Goal: Information Seeking & Learning: Learn about a topic

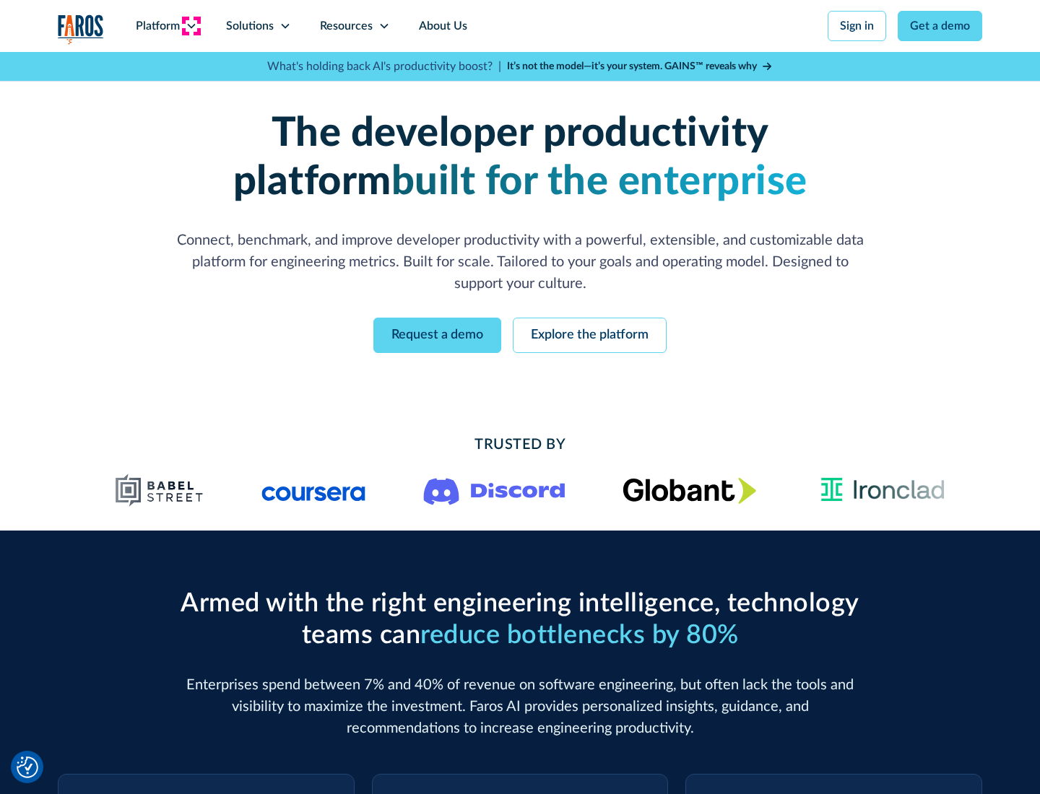
click at [191, 26] on icon at bounding box center [192, 26] width 12 height 12
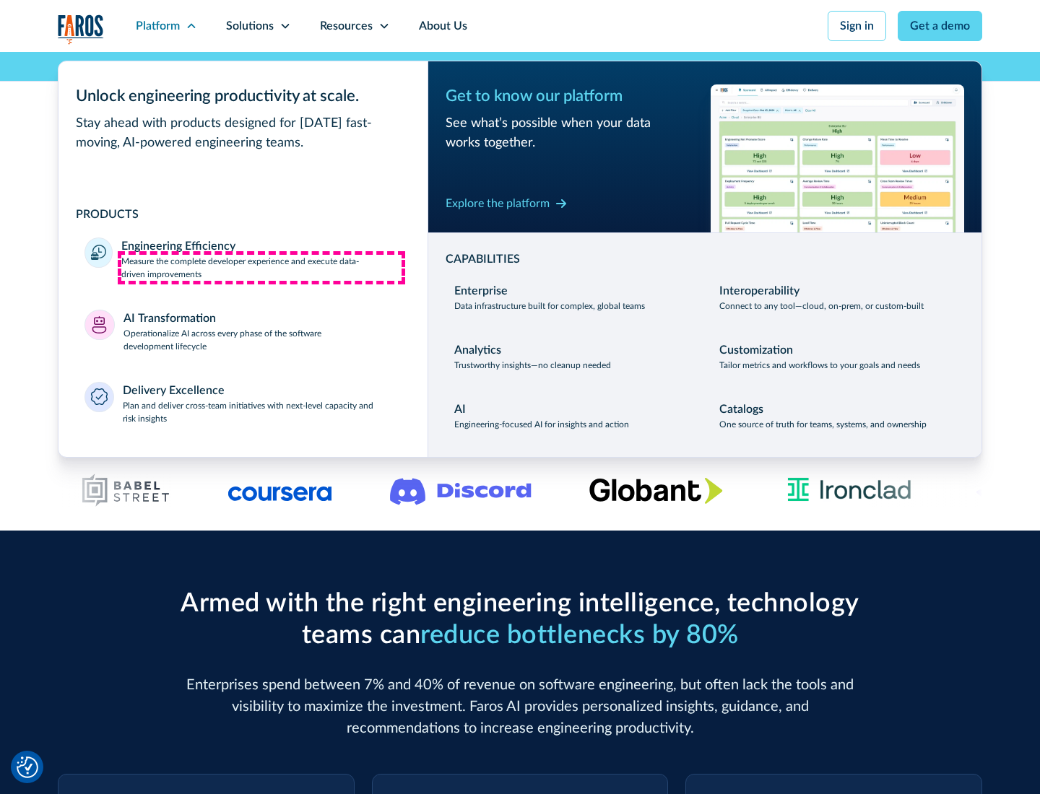
click at [261, 267] on p "Measure the complete developer experience and execute data-driven improvements" at bounding box center [261, 268] width 280 height 26
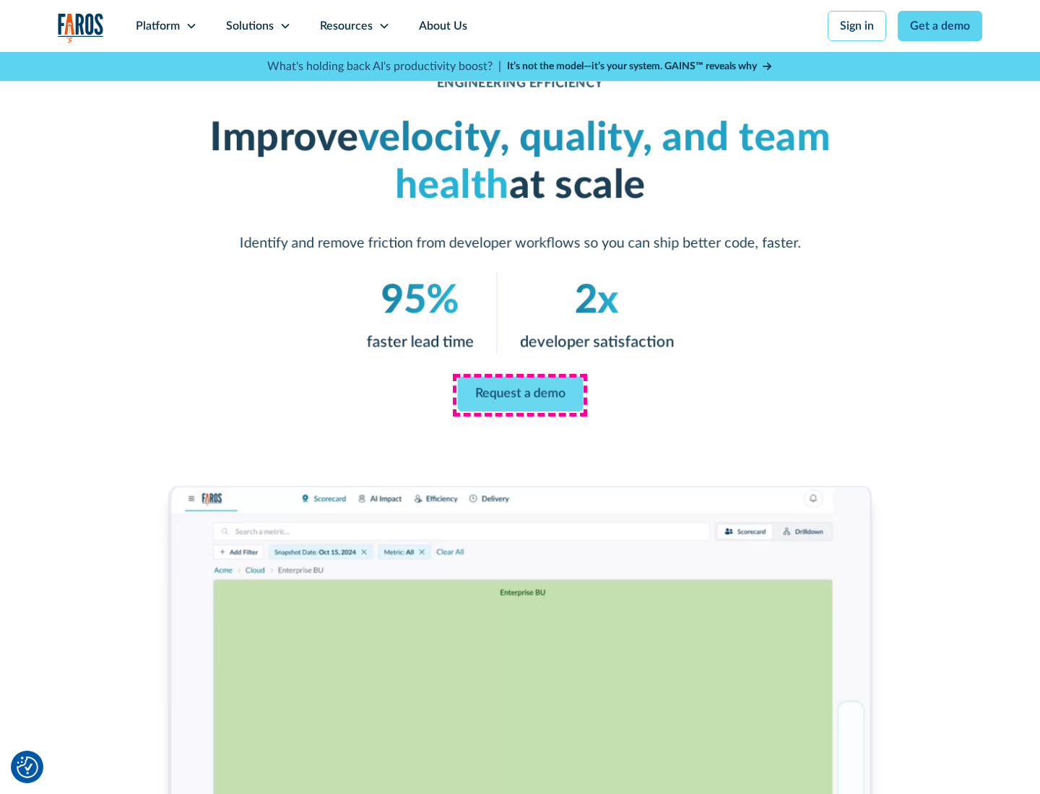
click at [520, 394] on link "Request a demo" at bounding box center [520, 394] width 126 height 35
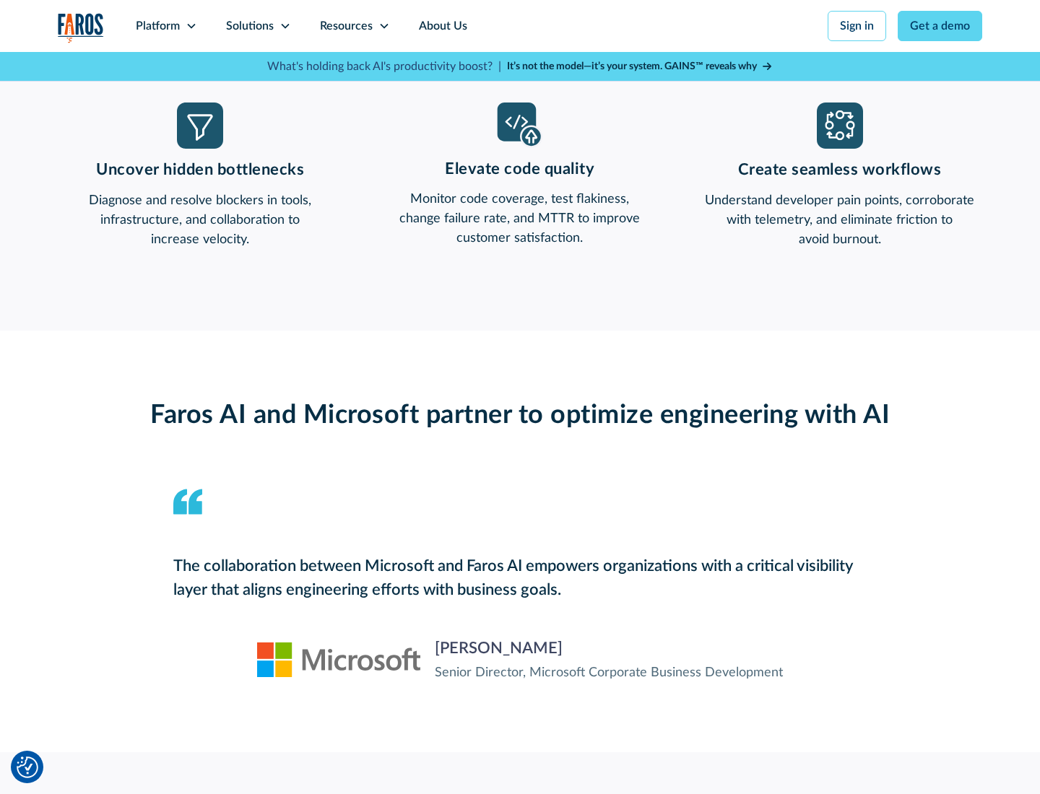
click at [191, 26] on icon at bounding box center [192, 26] width 12 height 12
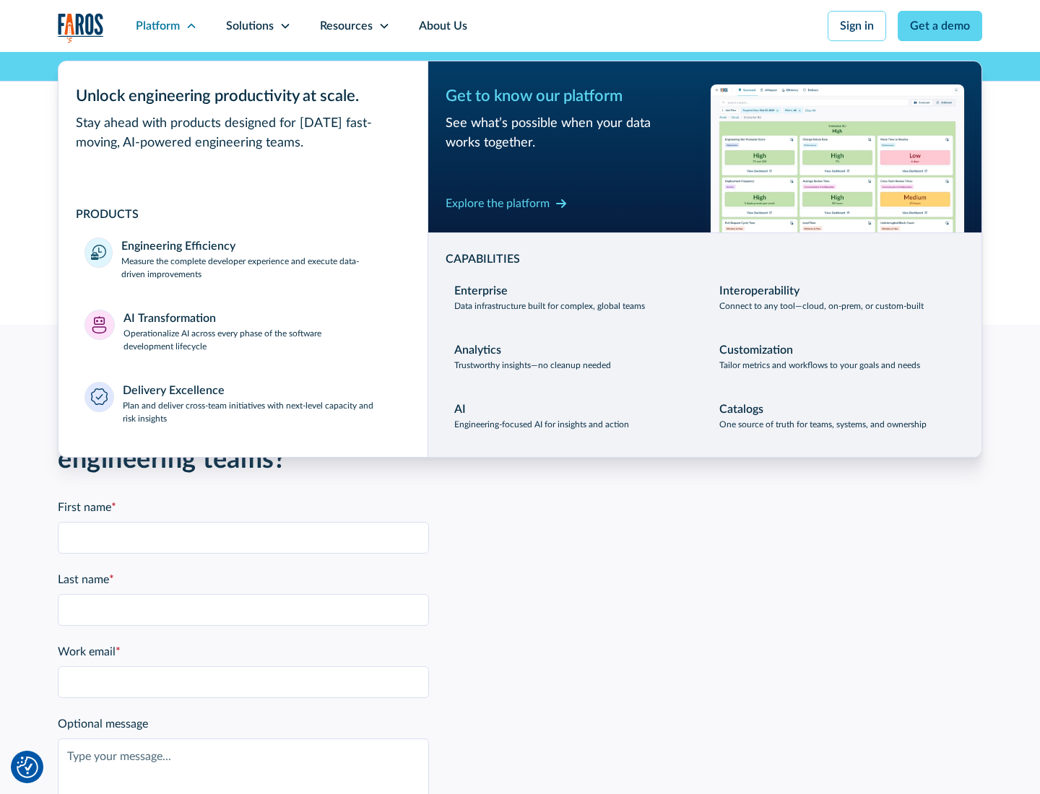
scroll to position [3168, 0]
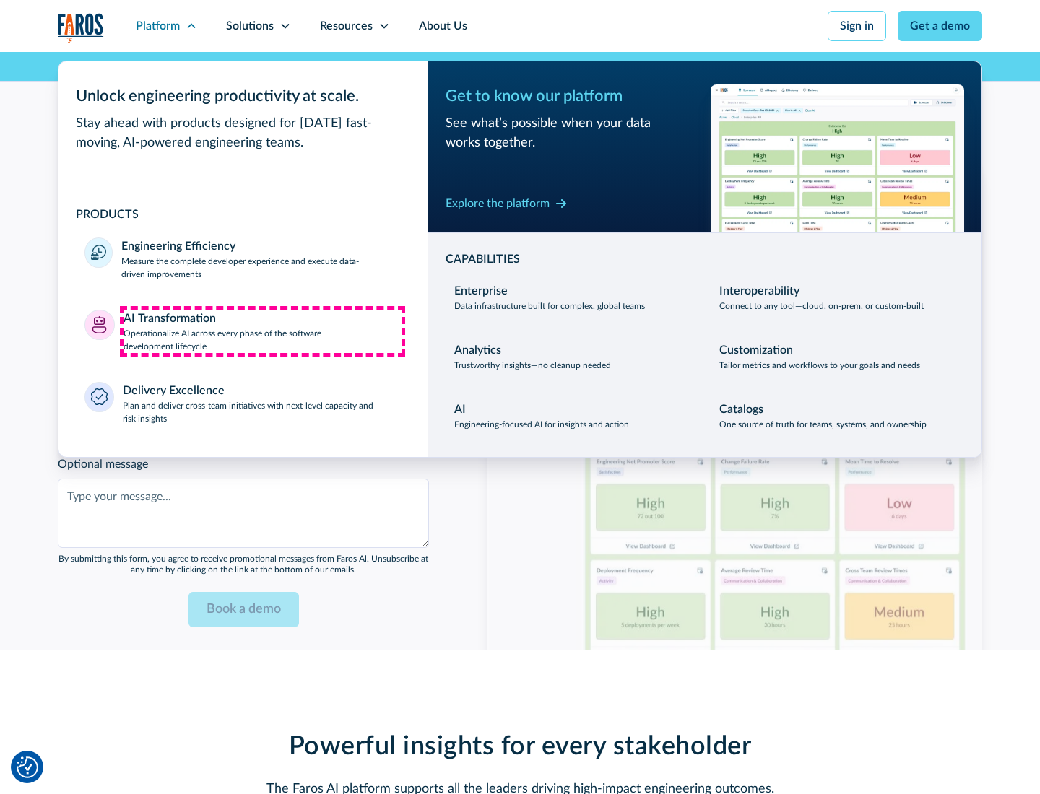
click at [262, 331] on p "Operationalize AI across every phase of the software development lifecycle" at bounding box center [262, 340] width 279 height 26
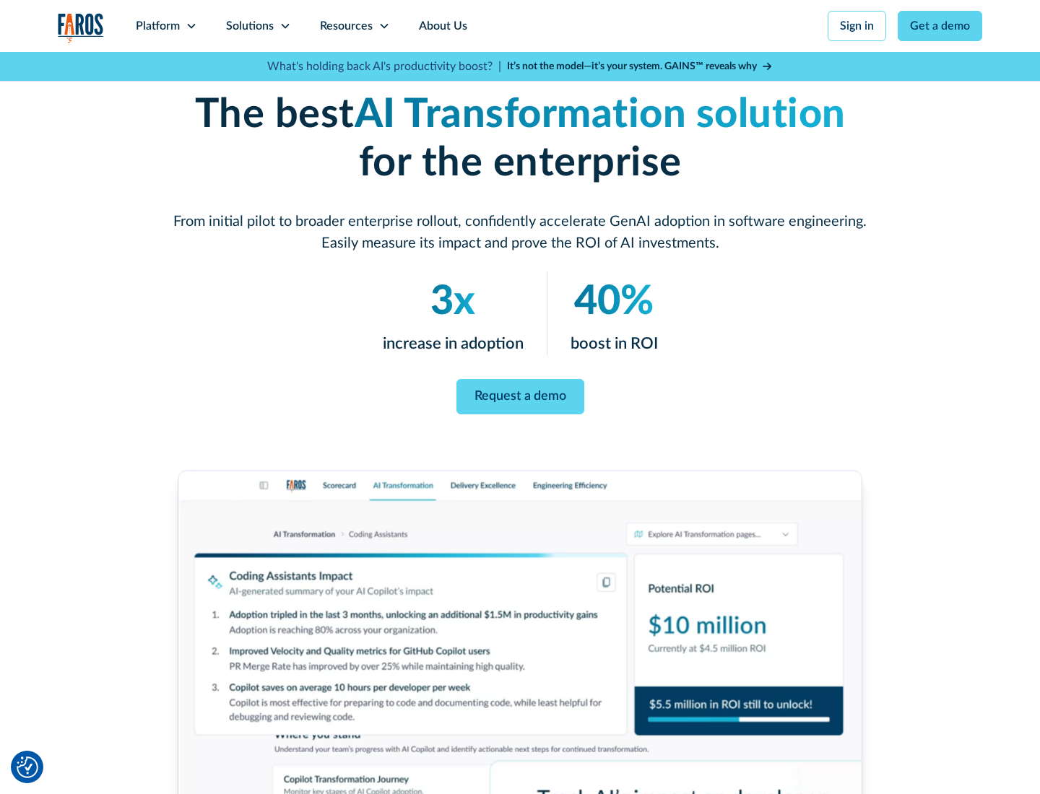
click at [520, 392] on link "Request a demo" at bounding box center [520, 396] width 128 height 35
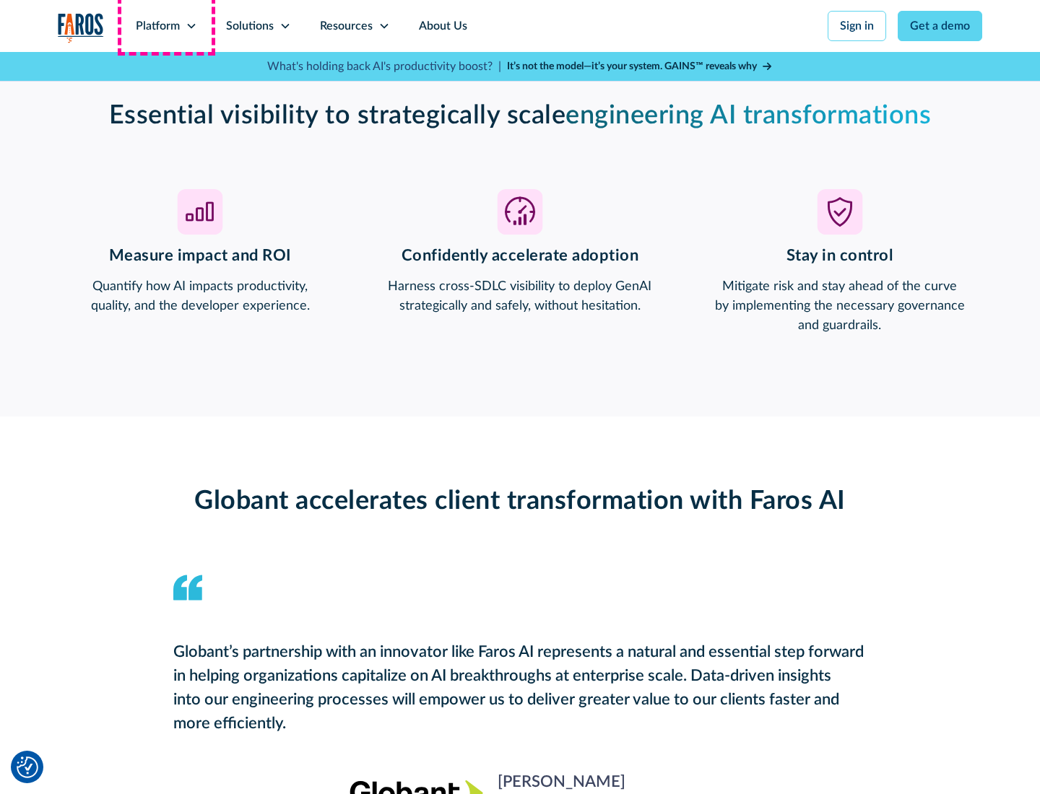
click at [166, 26] on div "Platform" at bounding box center [158, 25] width 44 height 17
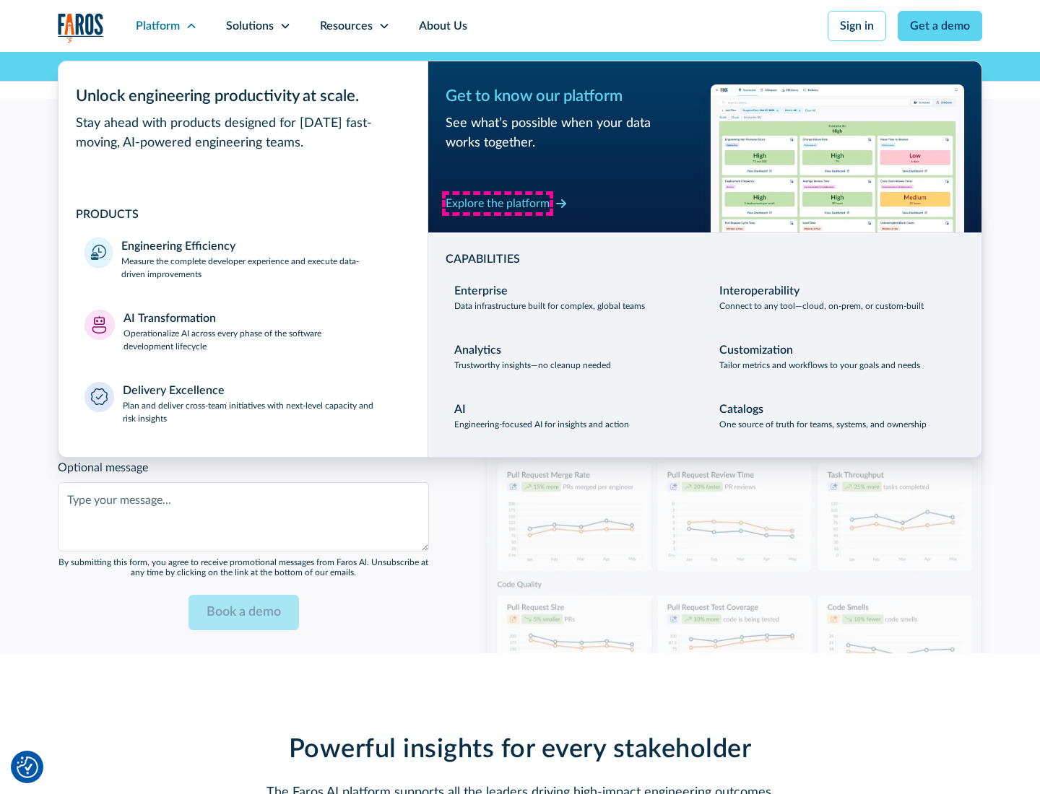
scroll to position [3511, 0]
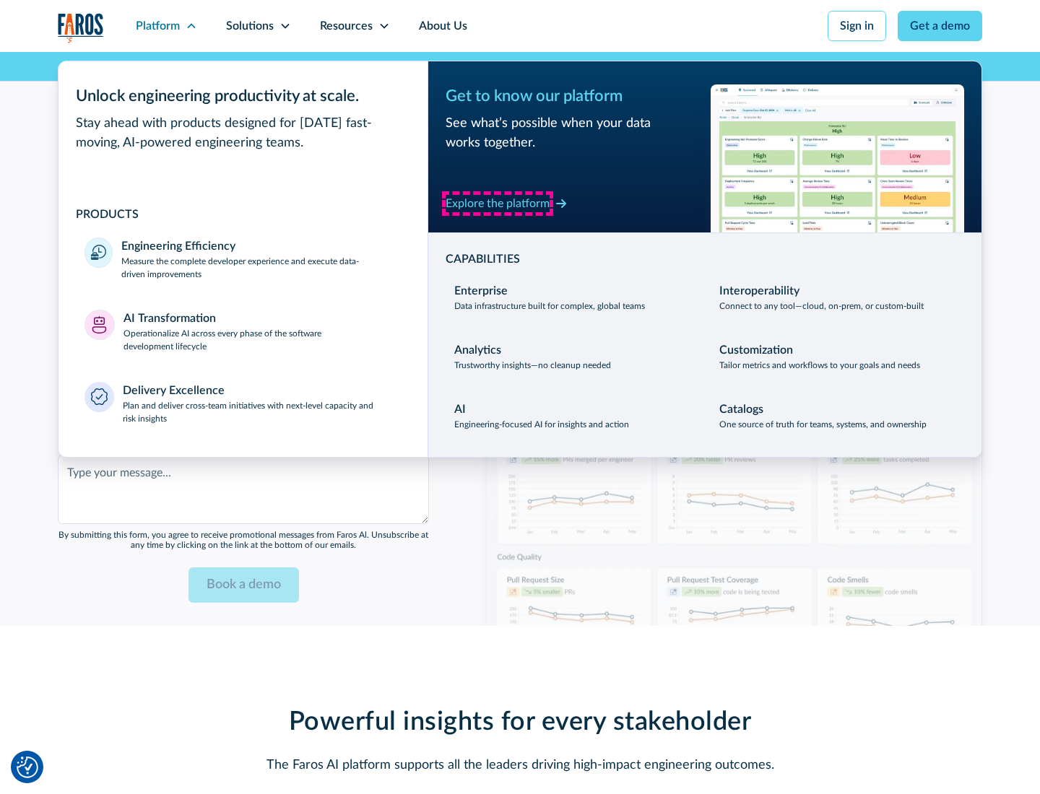
click at [497, 203] on div "Explore the platform" at bounding box center [497, 203] width 104 height 17
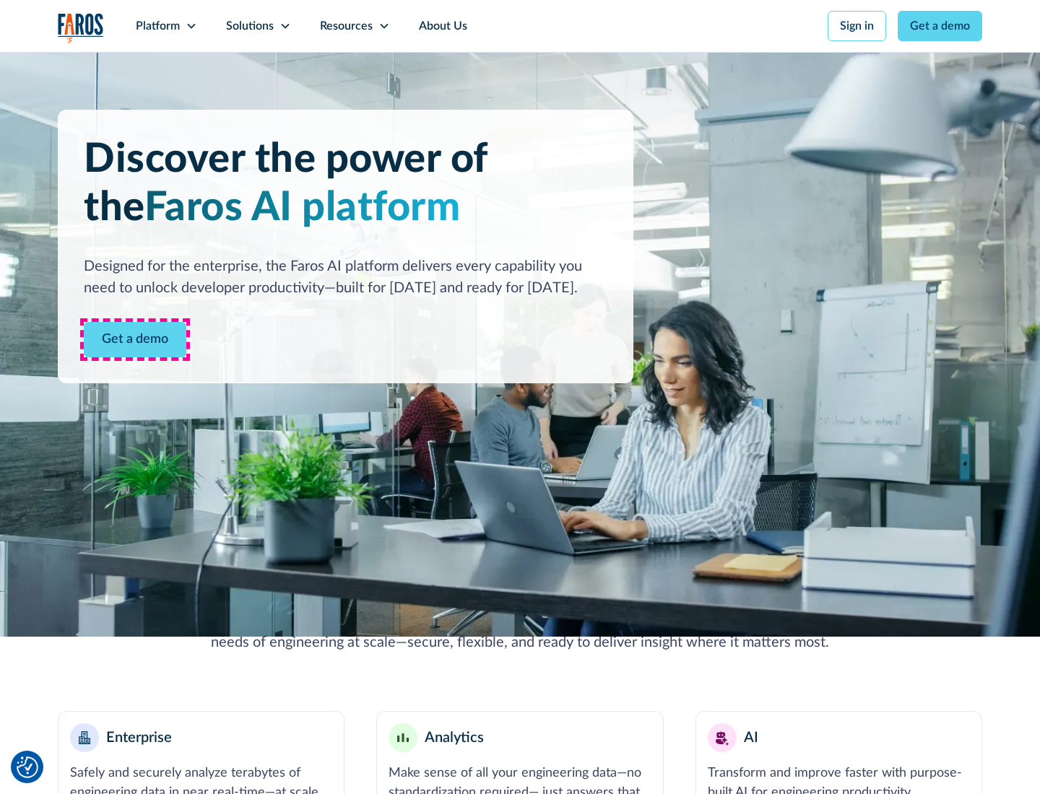
click at [135, 339] on link "Get a demo" at bounding box center [135, 339] width 103 height 35
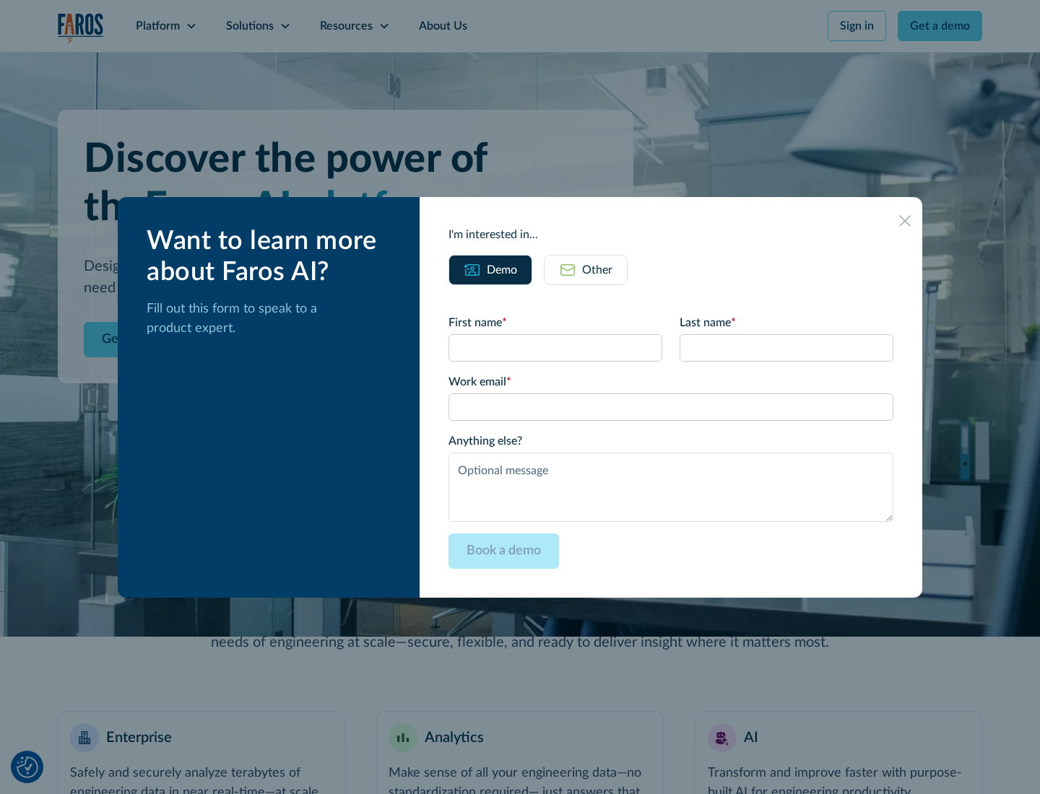
click at [597, 269] on div "Other" at bounding box center [597, 269] width 30 height 17
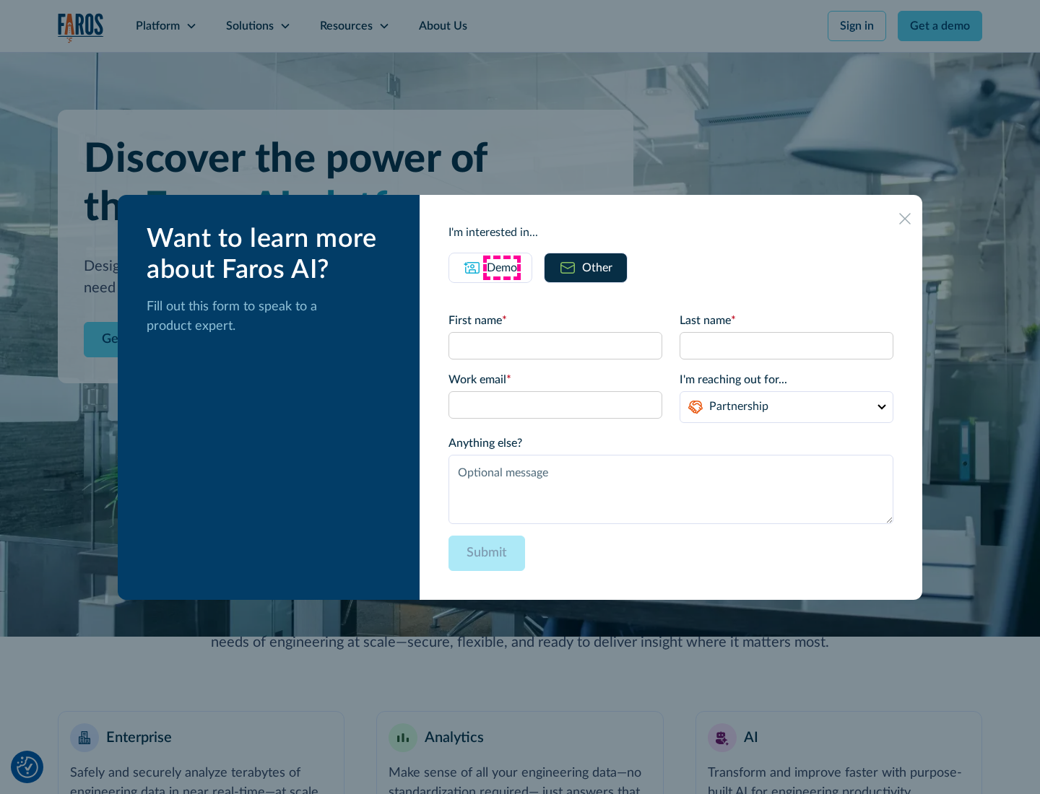
click at [502, 267] on div "Demo" at bounding box center [502, 267] width 30 height 17
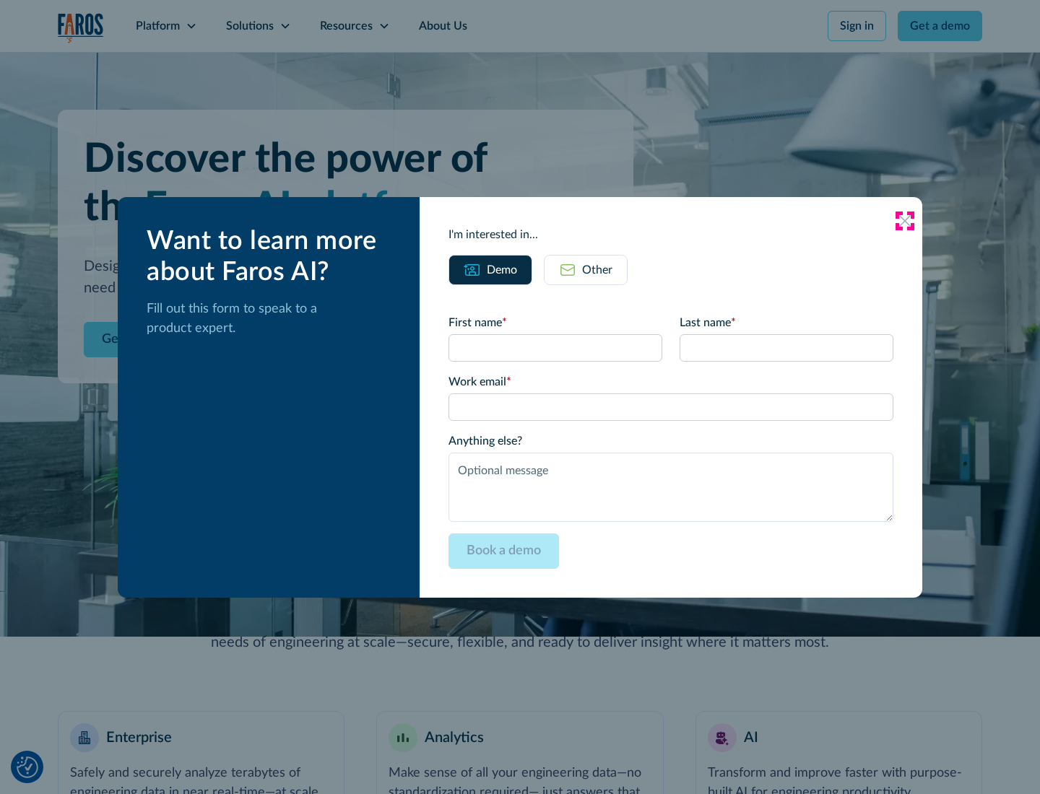
click at [905, 220] on icon at bounding box center [905, 221] width 12 height 12
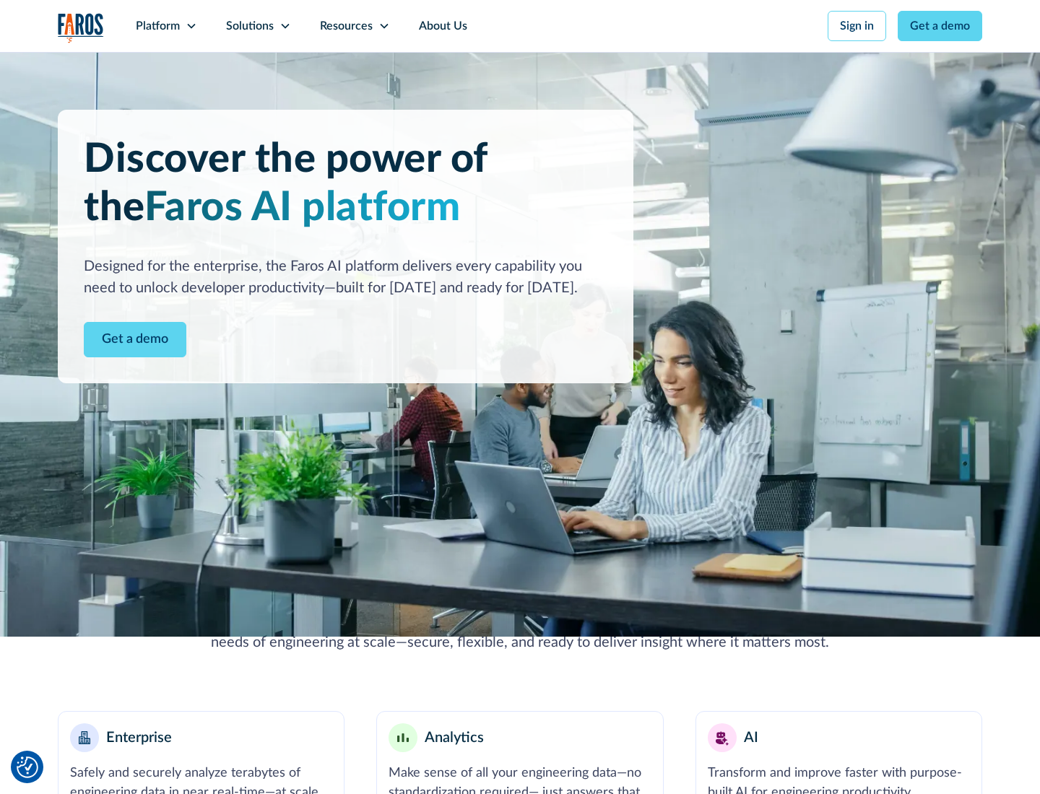
click at [191, 26] on icon at bounding box center [192, 26] width 12 height 12
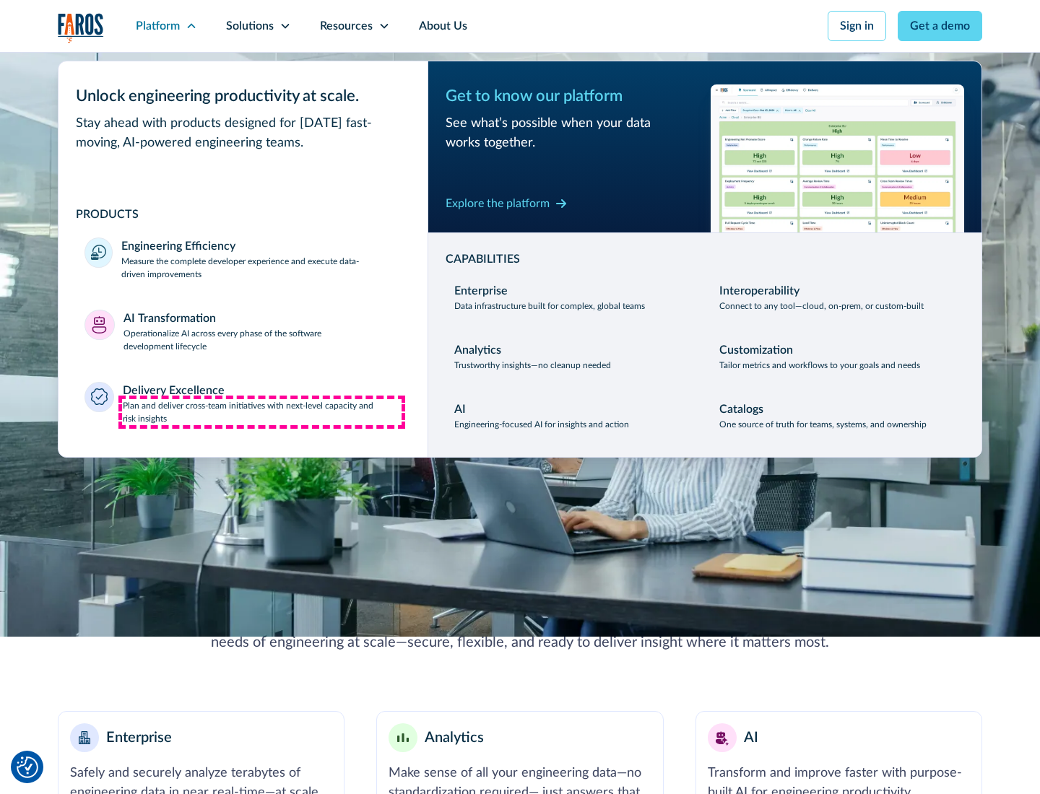
click at [261, 412] on p "Plan and deliver cross-team initiatives with next-level capacity and risk insig…" at bounding box center [262, 412] width 279 height 26
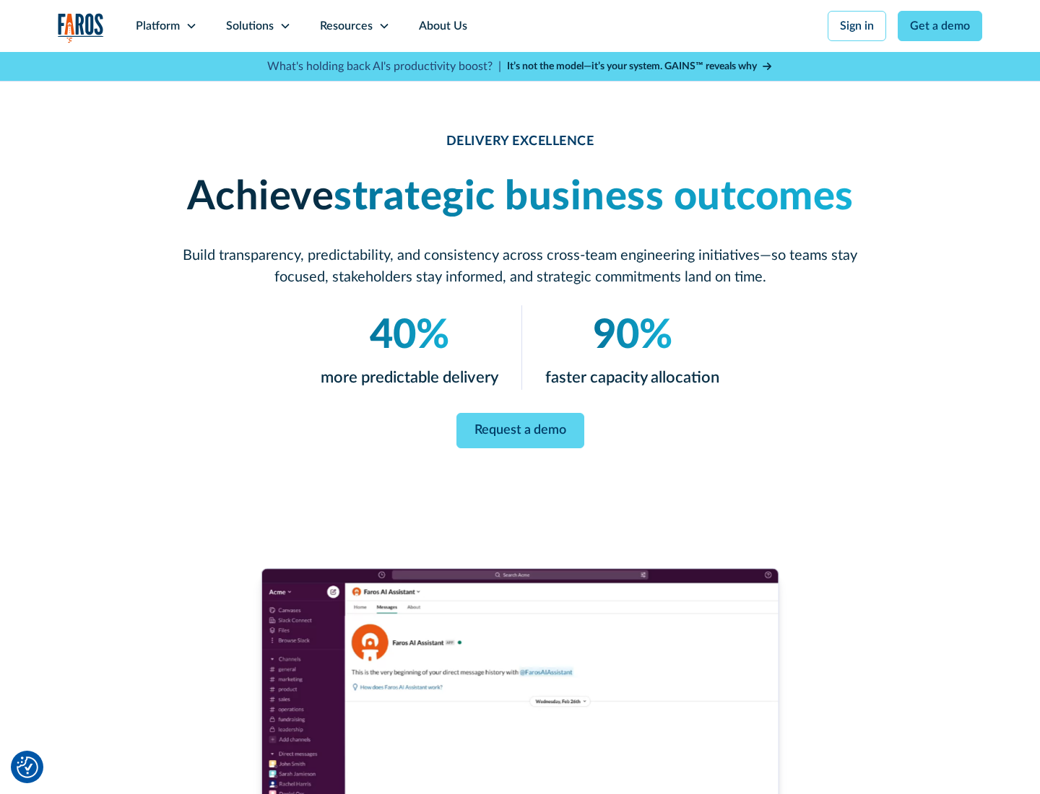
click at [284, 26] on icon at bounding box center [285, 26] width 12 height 12
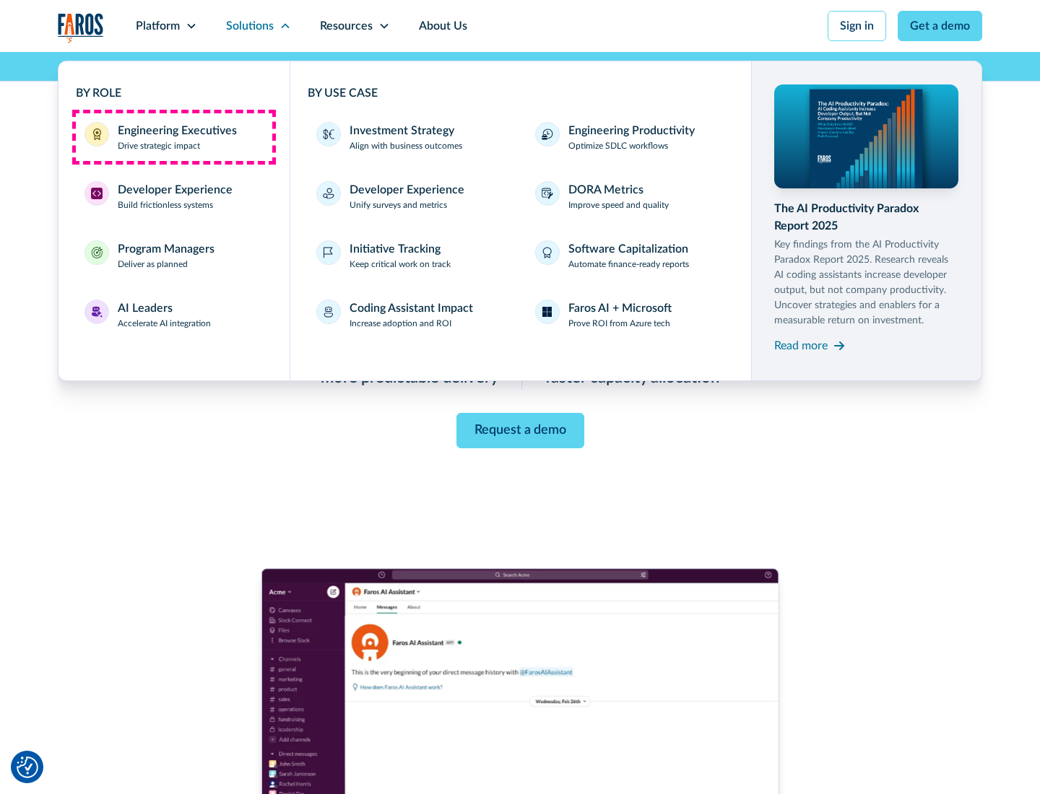
click at [173, 137] on div "Engineering Executives" at bounding box center [177, 130] width 119 height 17
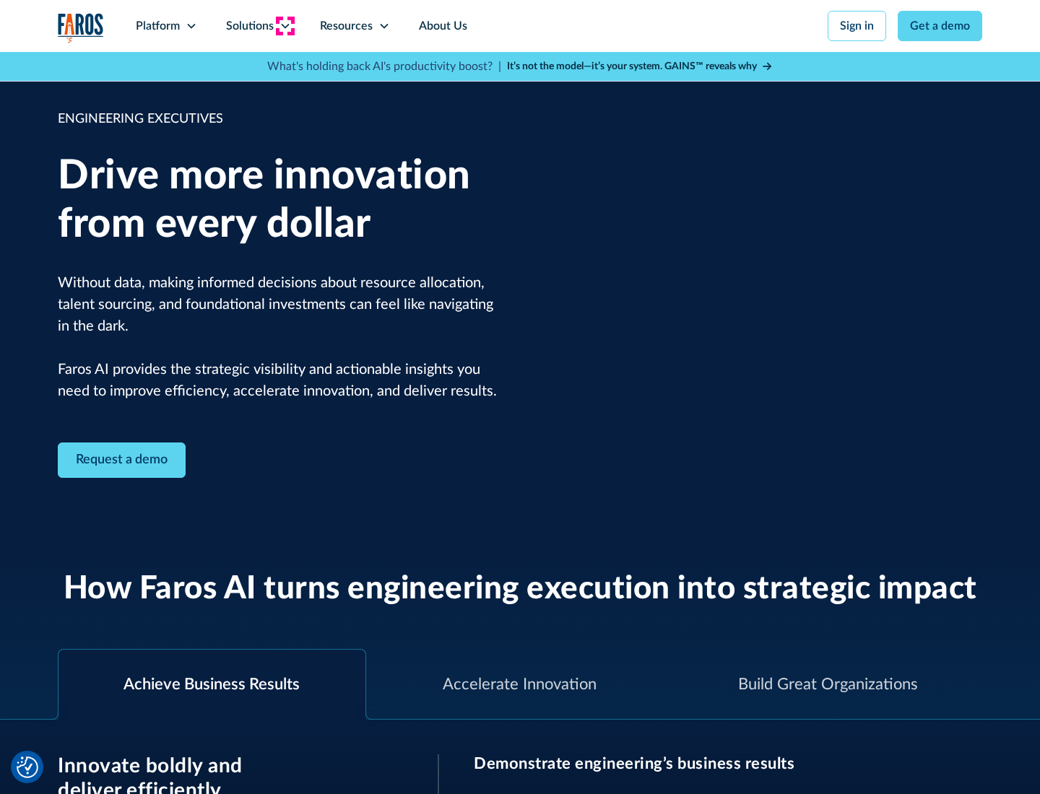
click at [284, 26] on icon at bounding box center [285, 26] width 12 height 12
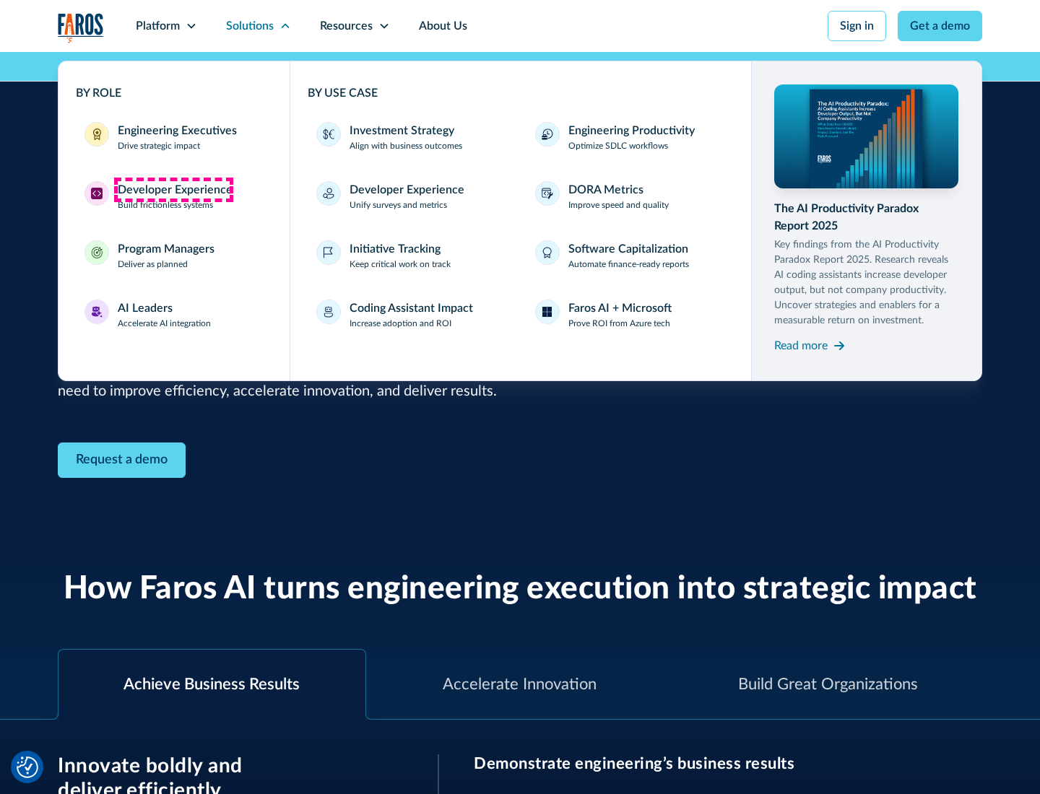
click at [173, 190] on div "Developer Experience" at bounding box center [175, 189] width 115 height 17
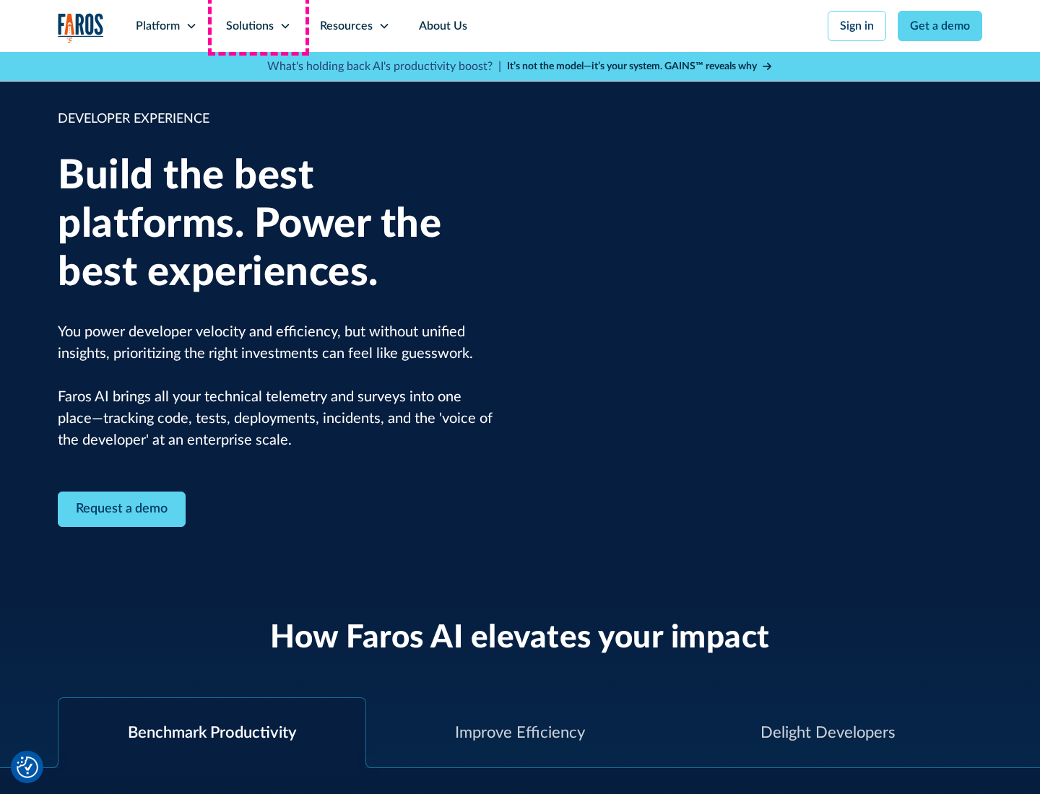
click at [258, 26] on div "Solutions" at bounding box center [250, 25] width 48 height 17
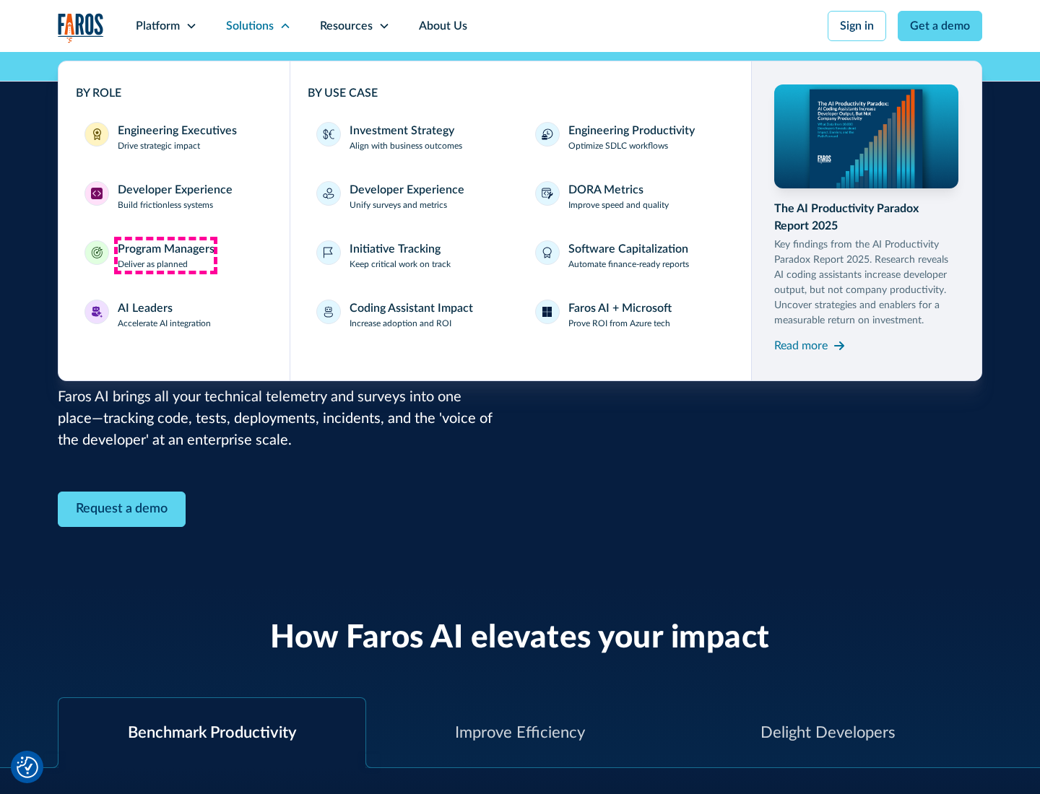
click at [165, 256] on div "Program Managers" at bounding box center [166, 248] width 97 height 17
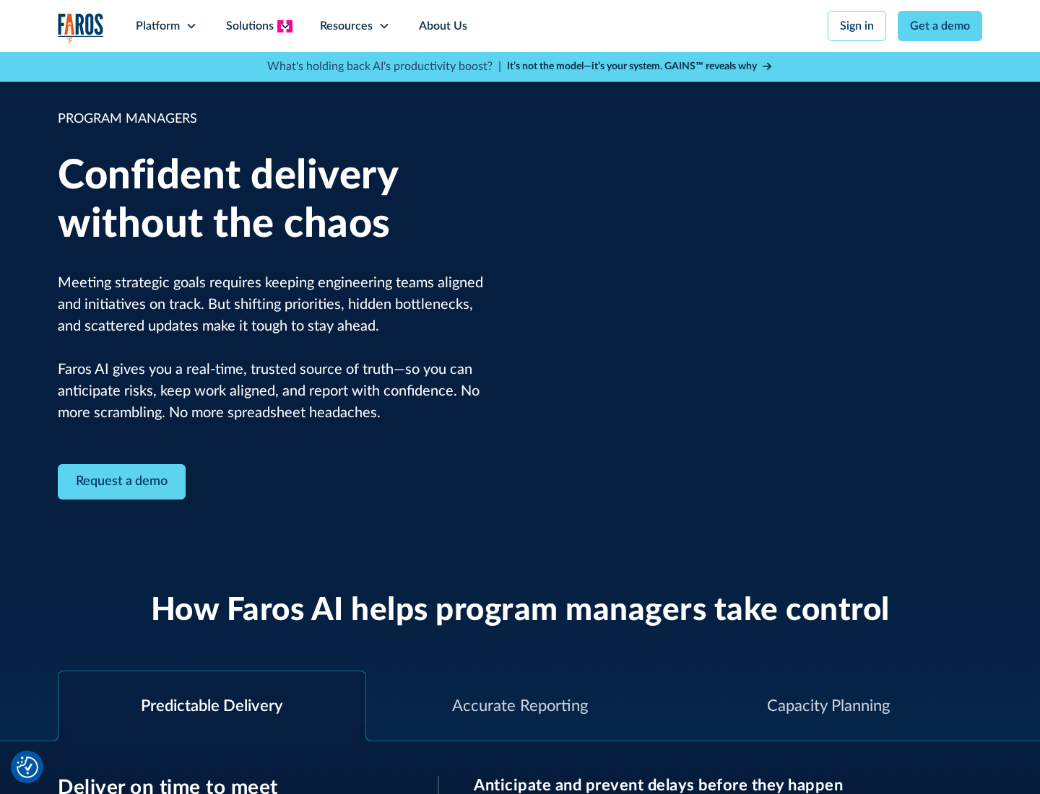
click at [284, 26] on icon at bounding box center [285, 26] width 12 height 12
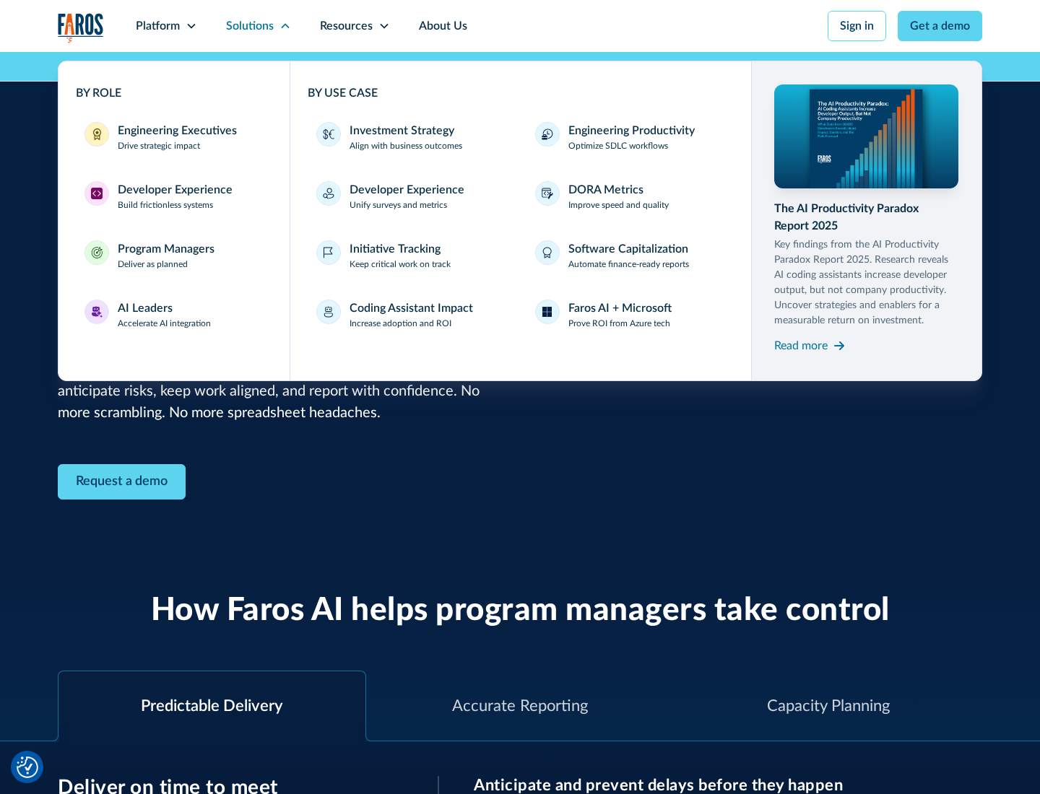
click at [165, 315] on div "AI Leaders" at bounding box center [145, 308] width 55 height 17
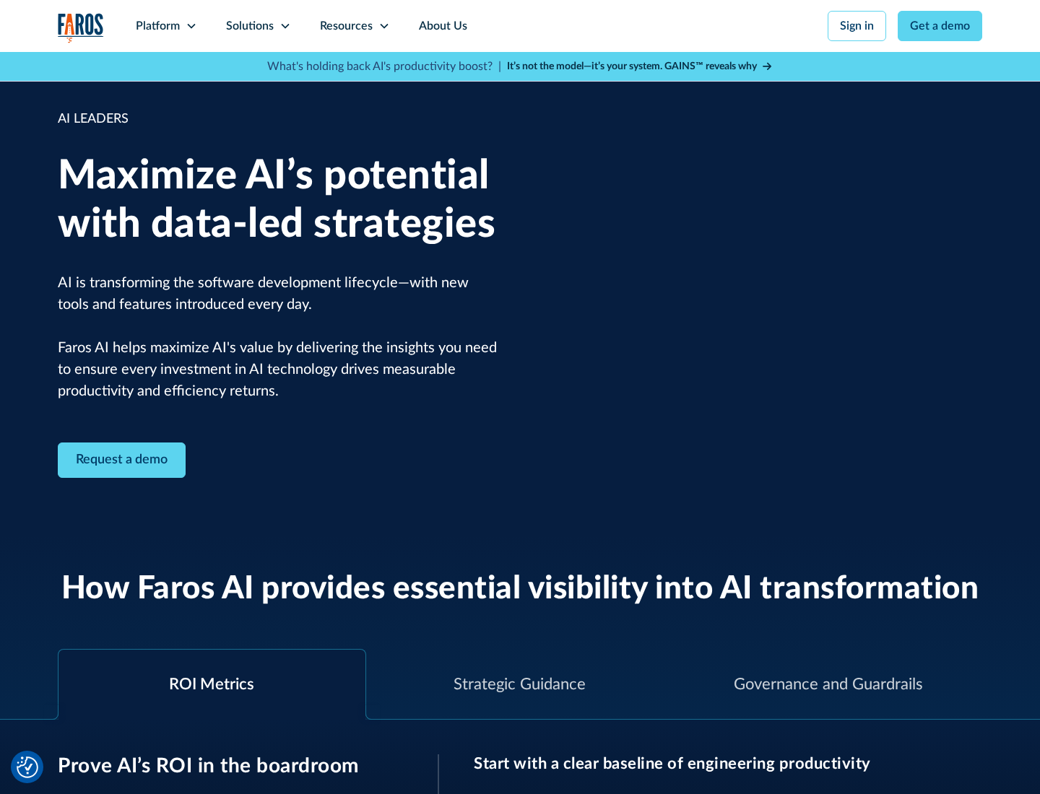
click at [284, 26] on icon at bounding box center [285, 26] width 12 height 12
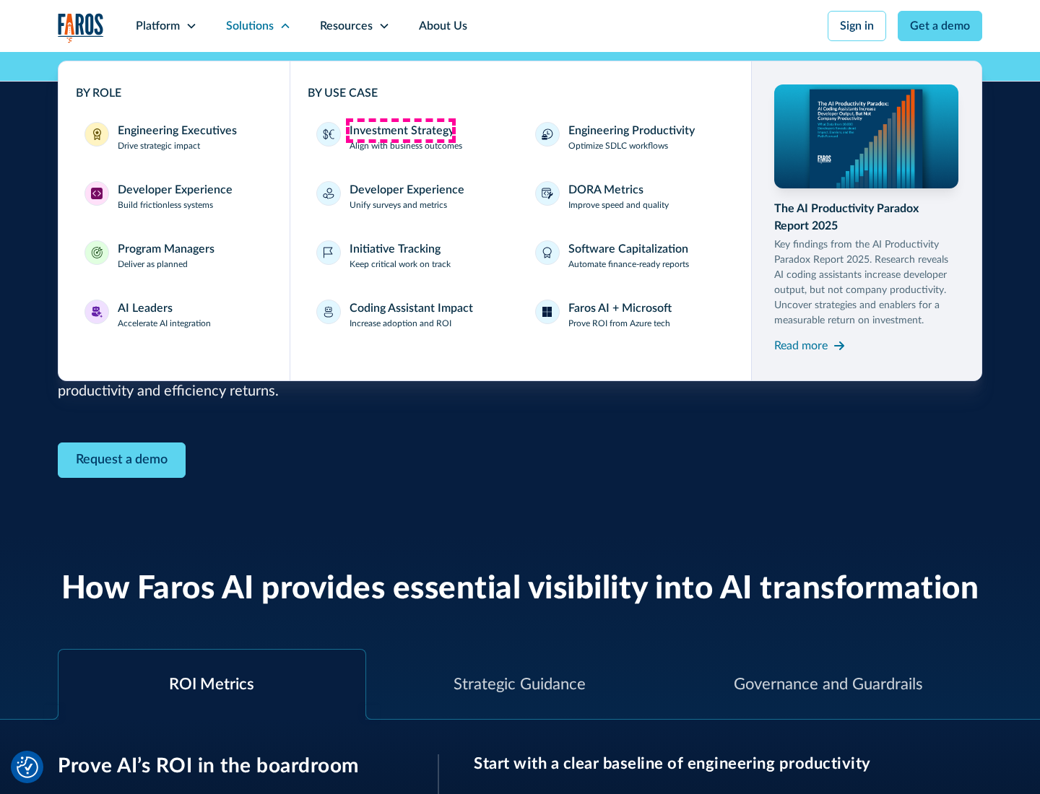
click at [400, 131] on div "Investment Strategy" at bounding box center [401, 130] width 105 height 17
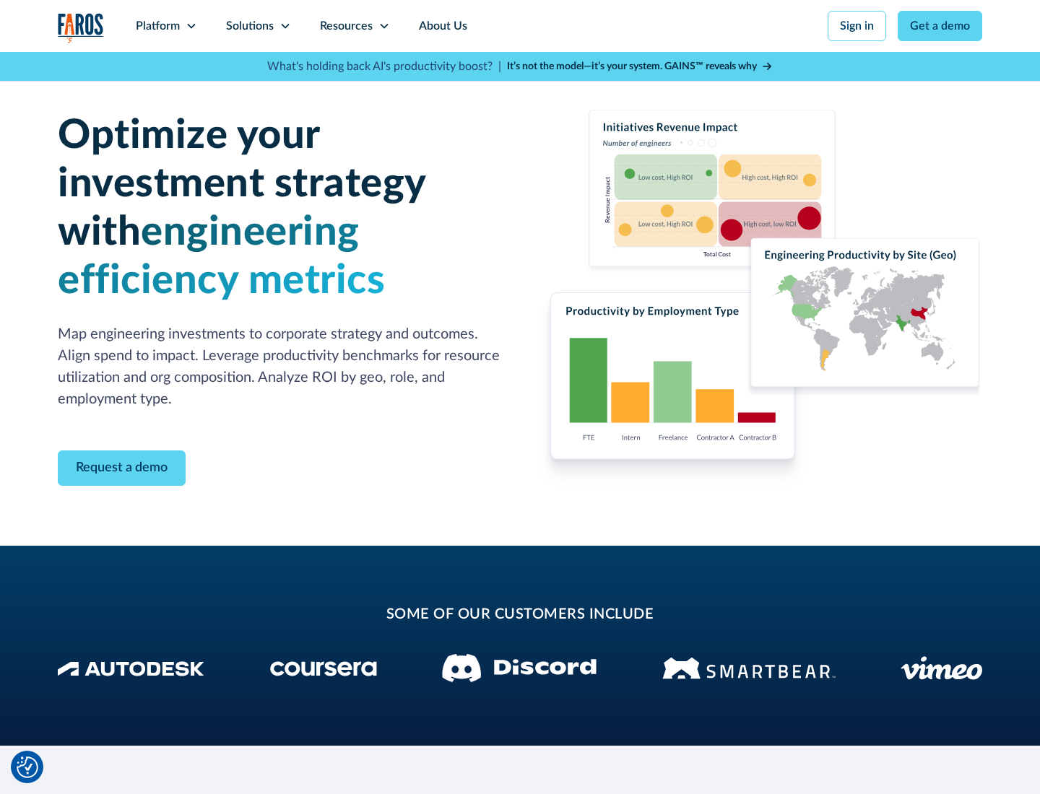
click at [284, 26] on icon at bounding box center [285, 26] width 12 height 12
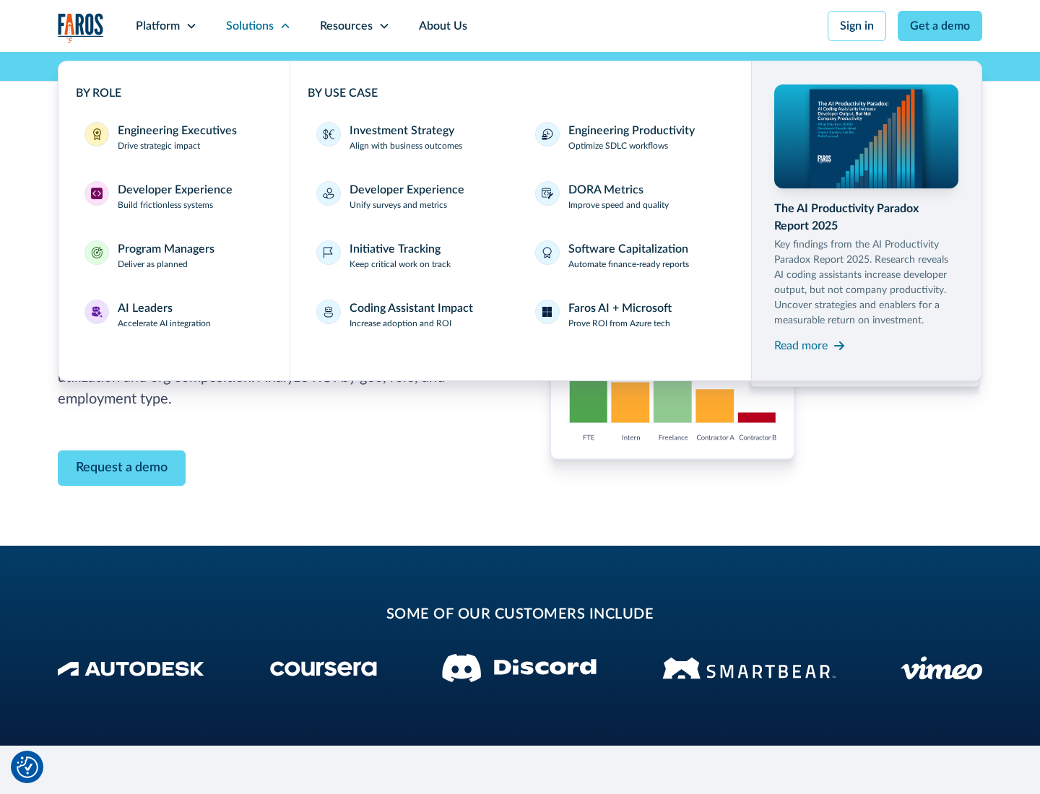
click at [619, 323] on p "Prove ROI from Azure tech" at bounding box center [619, 323] width 102 height 13
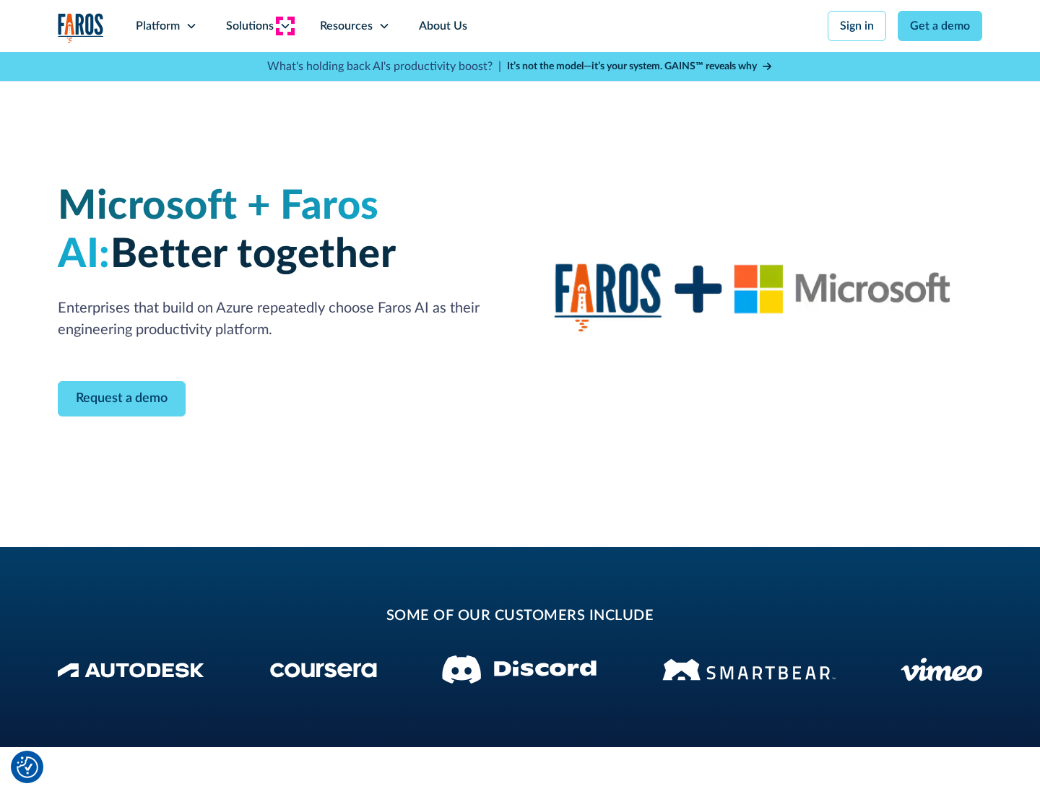
click at [284, 26] on icon at bounding box center [285, 26] width 12 height 12
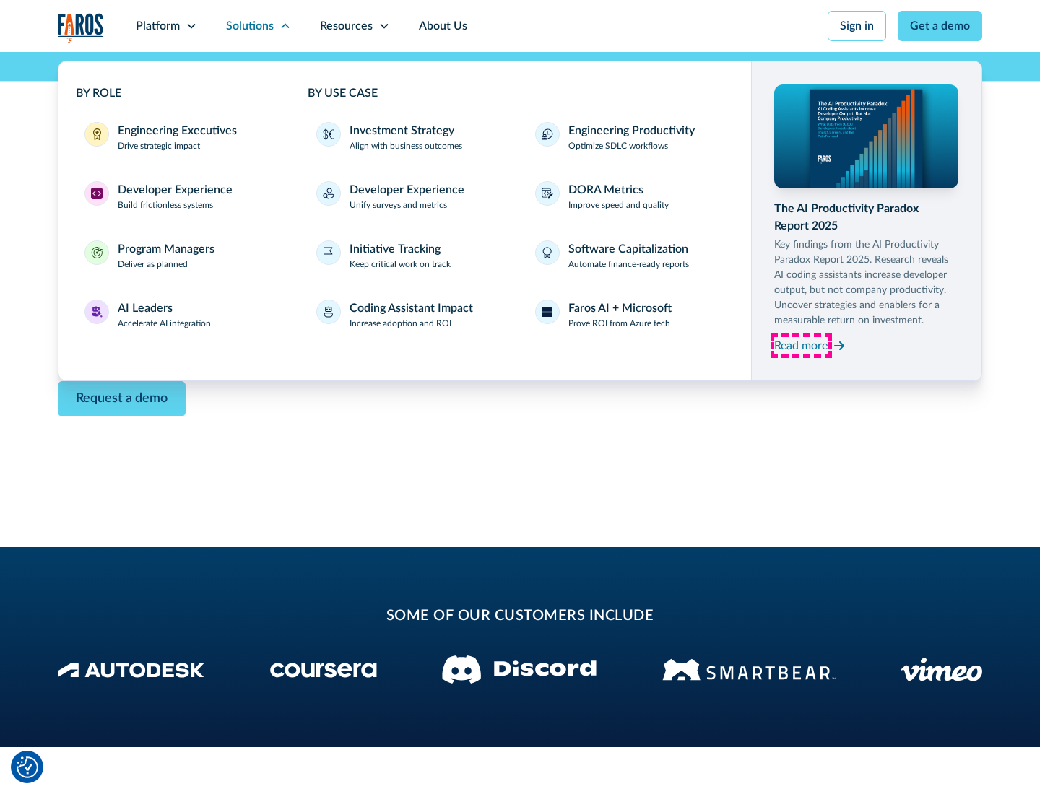
click at [801, 345] on div "Read more" at bounding box center [800, 345] width 53 height 17
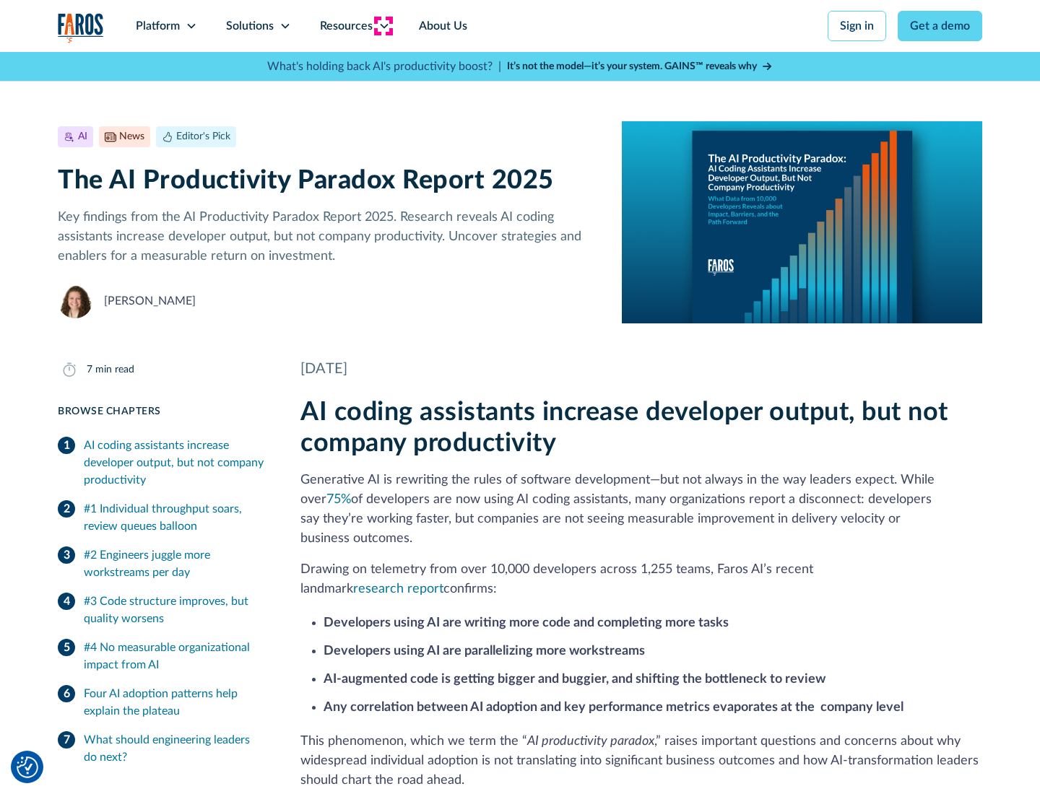
click at [383, 26] on icon at bounding box center [384, 26] width 12 height 12
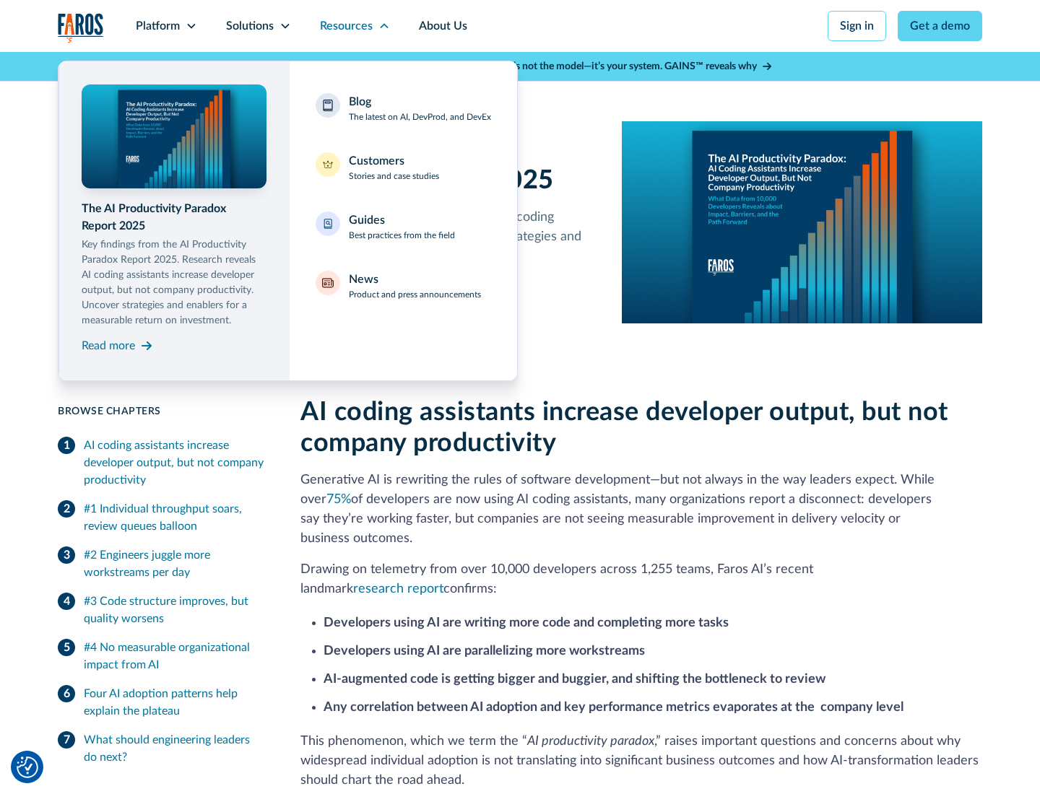
click at [420, 108] on div "Blog The latest on AI, DevProd, and DevEx" at bounding box center [420, 108] width 142 height 30
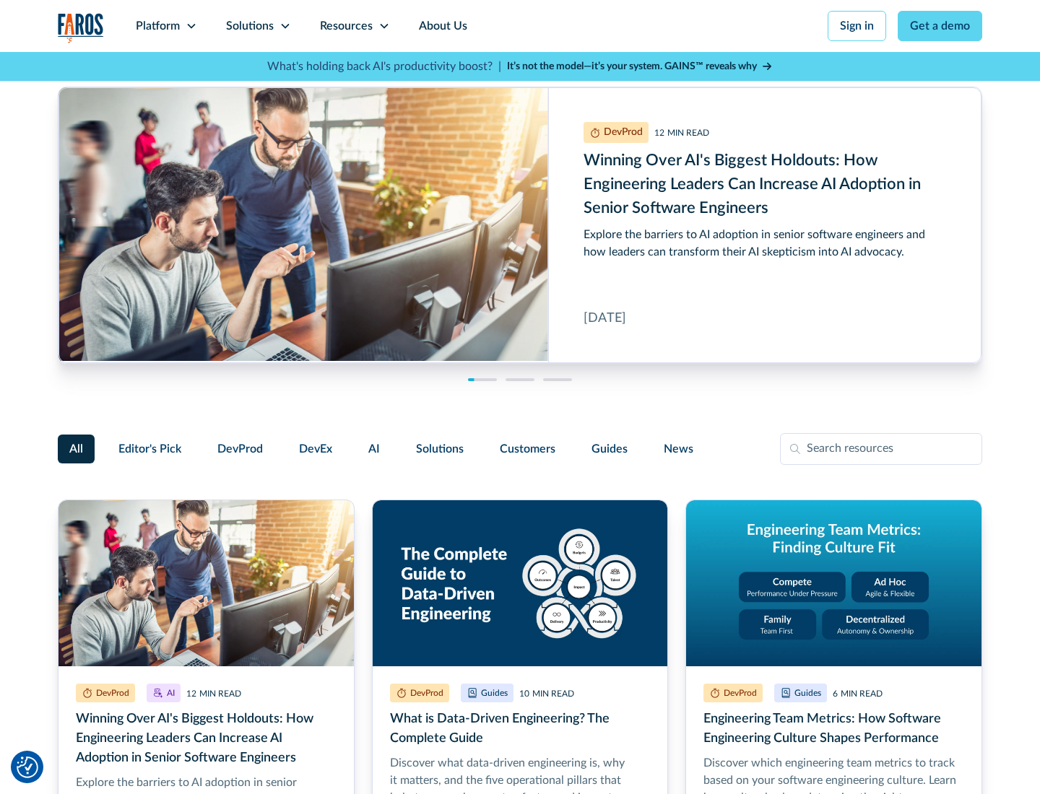
click at [940, 26] on link "Get a demo" at bounding box center [939, 26] width 84 height 30
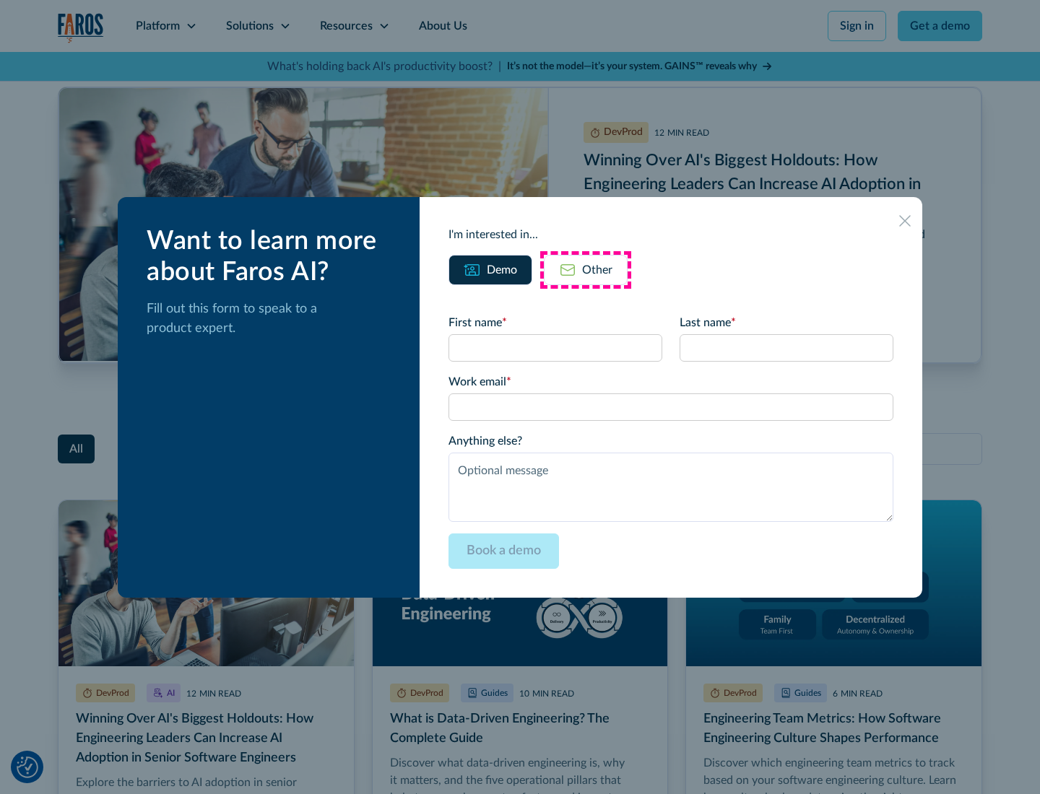
click at [586, 269] on div "Other" at bounding box center [597, 269] width 30 height 17
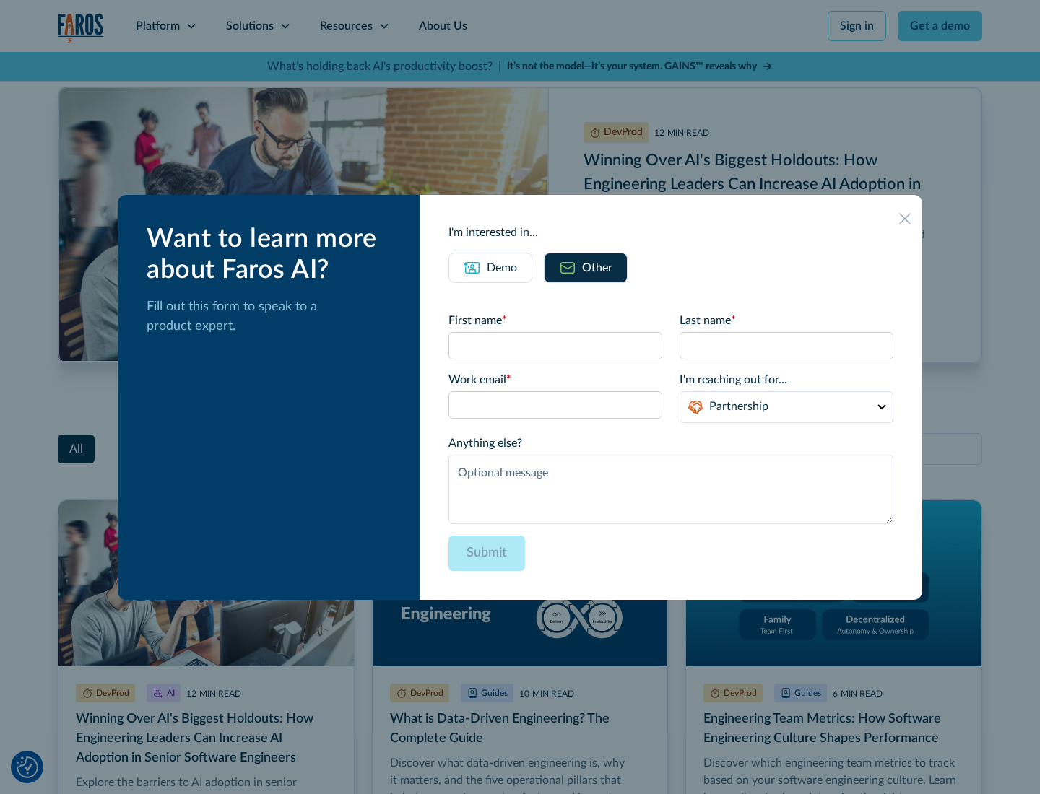
click at [905, 218] on icon at bounding box center [905, 219] width 12 height 12
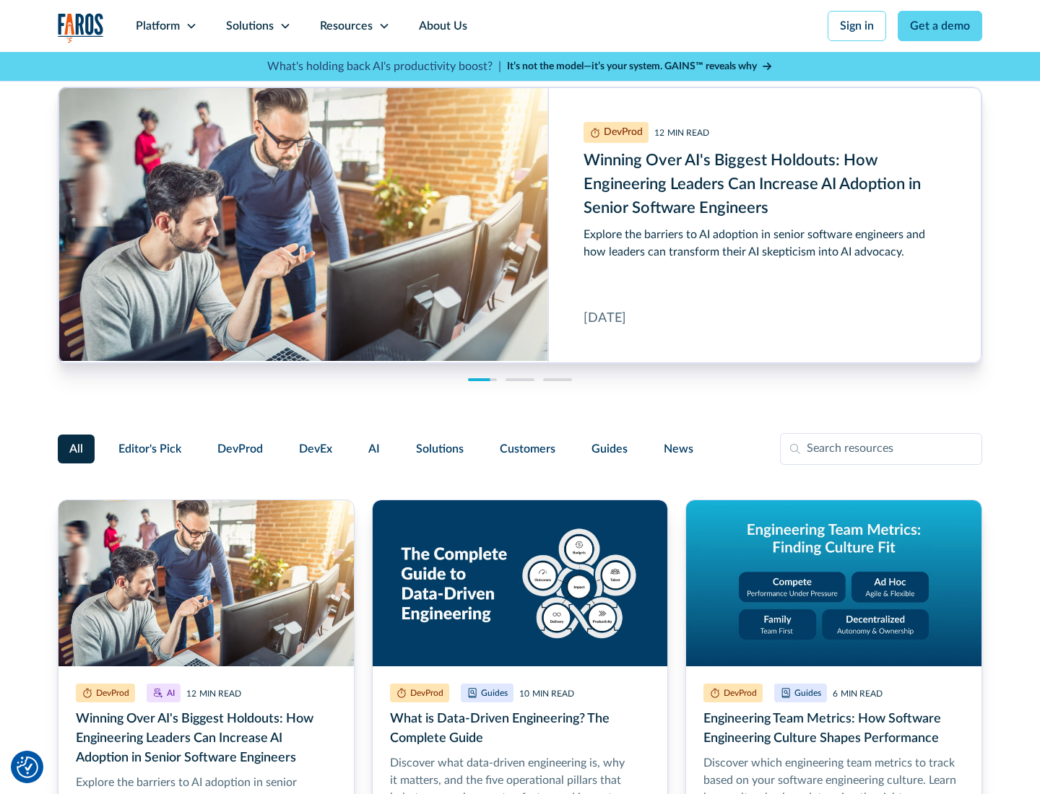
click at [441, 26] on link "About Us" at bounding box center [442, 26] width 77 height 52
